Goal: Information Seeking & Learning: Learn about a topic

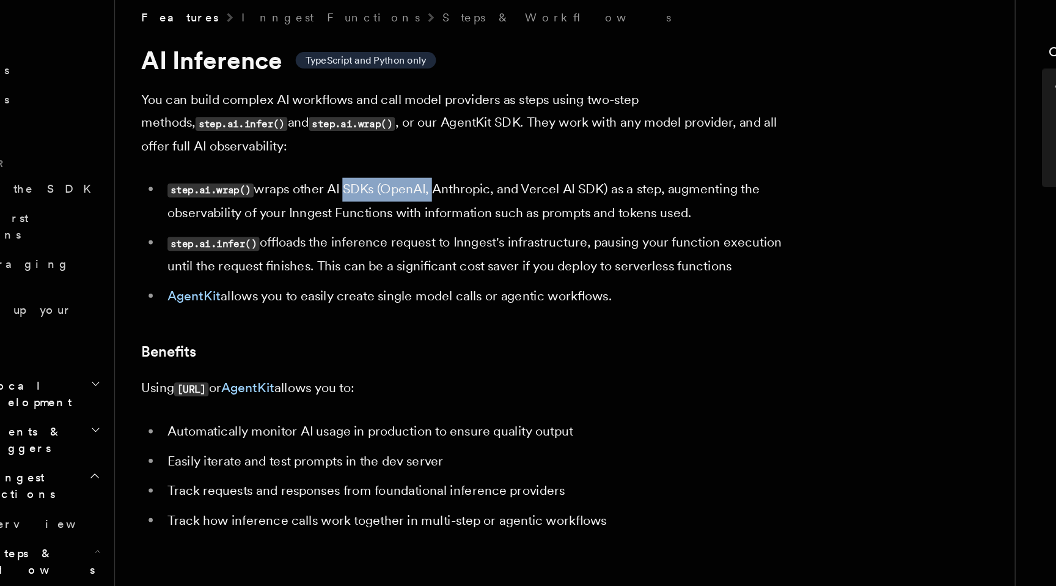
drag, startPoint x: 316, startPoint y: 171, endPoint x: 388, endPoint y: 171, distance: 71.5
click at [388, 179] on li "step.ai.wrap() wraps other AI SDKs (OpenAI, Anthropic, and Vercel AI SDK) as a …" at bounding box center [423, 196] width 473 height 35
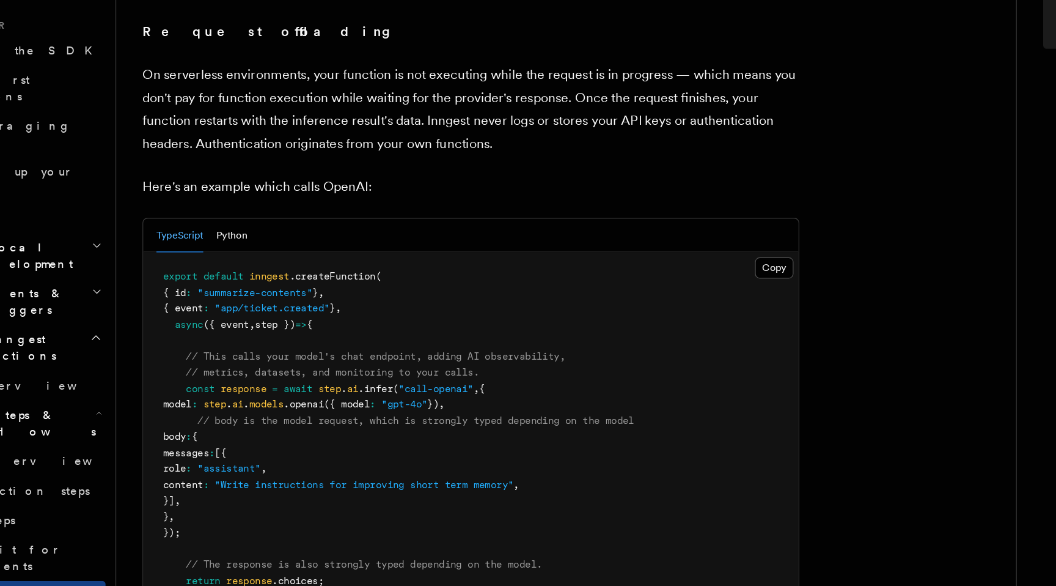
scroll to position [459, 0]
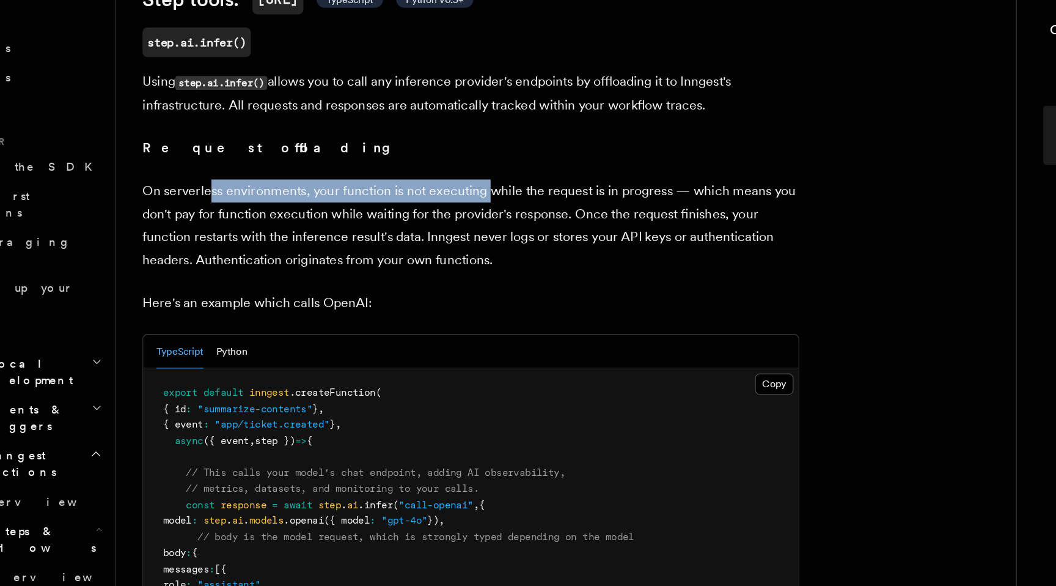
drag, startPoint x: 223, startPoint y: 187, endPoint x: 428, endPoint y: 187, distance: 204.8
click at [428, 197] on p "On serverless environments, your function is not executing while the request is…" at bounding box center [415, 231] width 489 height 68
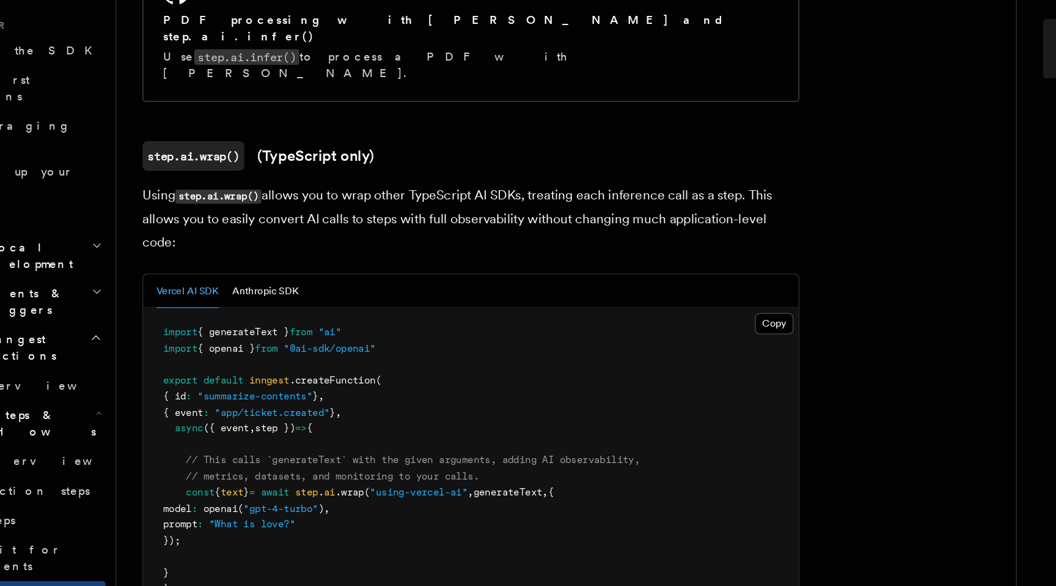
scroll to position [992, 0]
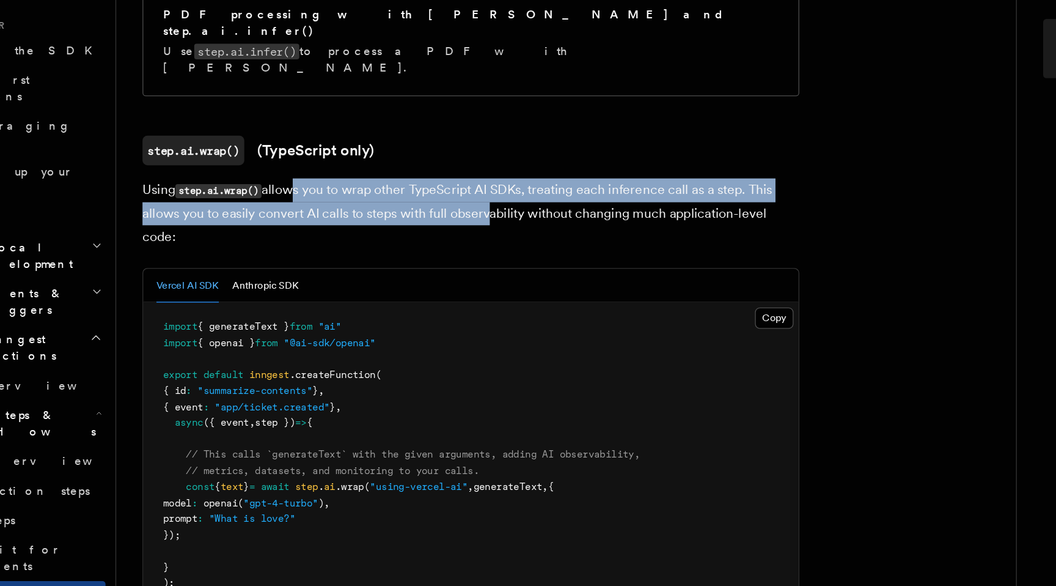
drag, startPoint x: 282, startPoint y: 255, endPoint x: 426, endPoint y: 262, distance: 143.8
click at [426, 282] on p "Using step.ai.wrap() allows you to wrap other TypeScript AI SDKs, treating each…" at bounding box center [415, 308] width 489 height 52
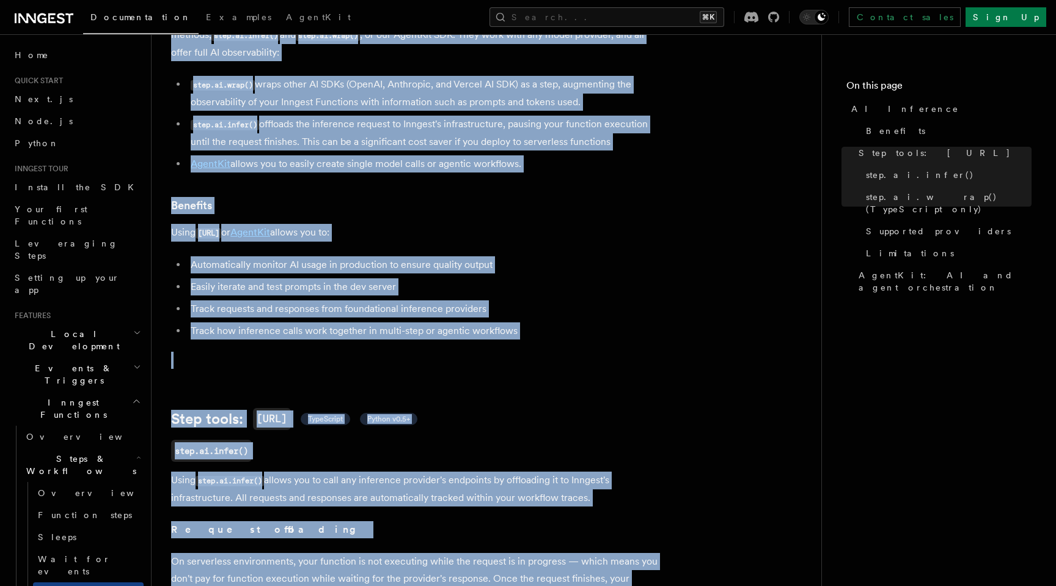
scroll to position [0, 0]
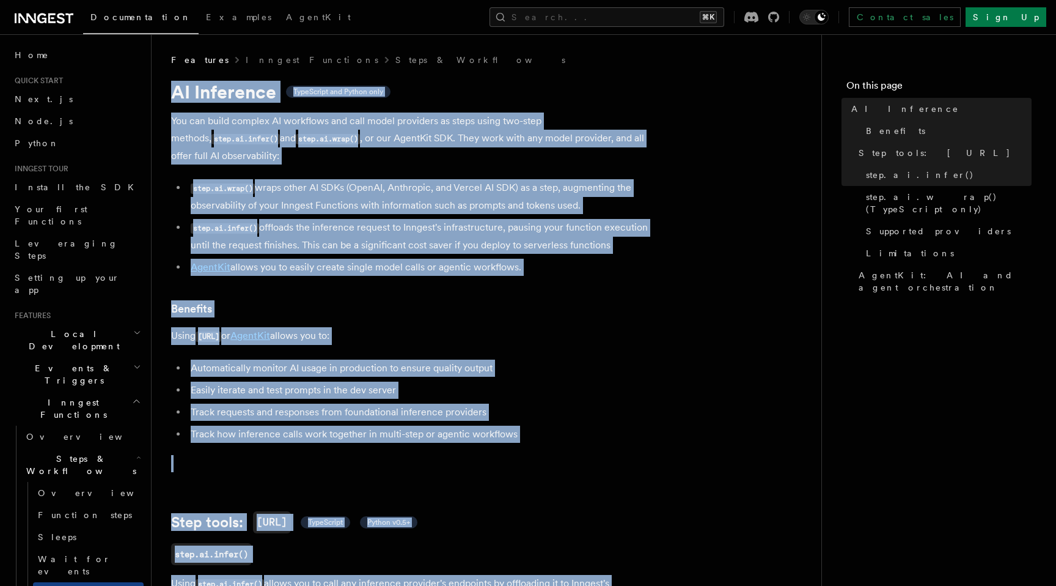
drag, startPoint x: 323, startPoint y: 358, endPoint x: 170, endPoint y: 84, distance: 314.5
copy article "AI Inference TypeScript and Python only You can build complex AI workflows and …"
click at [654, 189] on li "step.ai.wrap() wraps other AI SDKs (OpenAI, Anthropic, and Vercel AI SDK) as a …" at bounding box center [423, 196] width 473 height 35
